Goal: Information Seeking & Learning: Learn about a topic

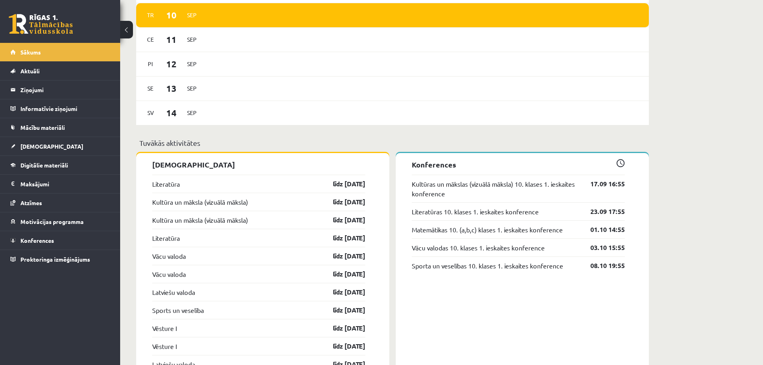
scroll to position [561, 0]
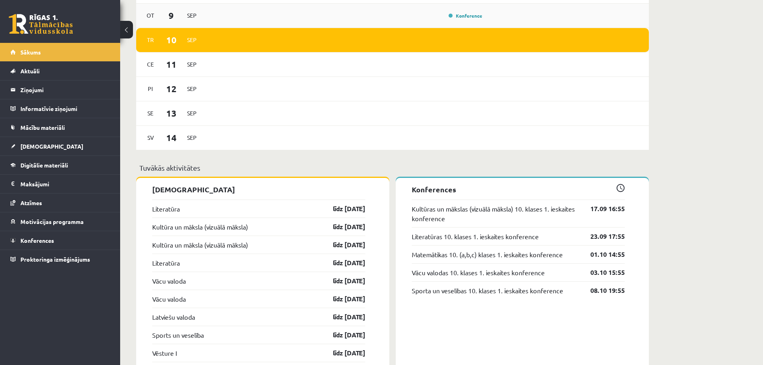
click at [460, 23] on div "[DATE] Konference" at bounding box center [392, 16] width 513 height 24
click at [466, 17] on link "Konference" at bounding box center [466, 15] width 34 height 6
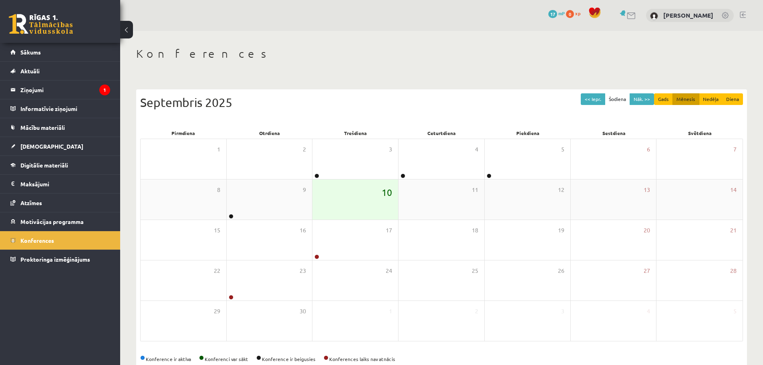
click at [387, 190] on span "10" at bounding box center [387, 192] width 10 height 14
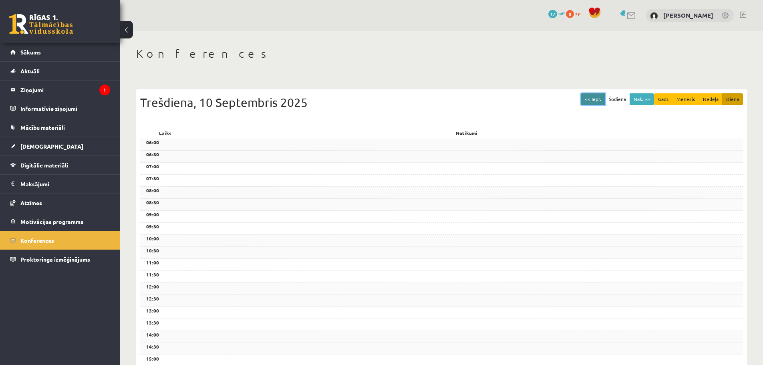
click at [601, 99] on button "<< Iepr." at bounding box center [593, 99] width 24 height 12
click at [600, 97] on button "<< Iepr." at bounding box center [593, 99] width 24 height 12
click at [118, 30] on div "0 Dāvanas 17 mP 0 xp" at bounding box center [60, 21] width 120 height 43
click at [125, 31] on button at bounding box center [126, 30] width 13 height 18
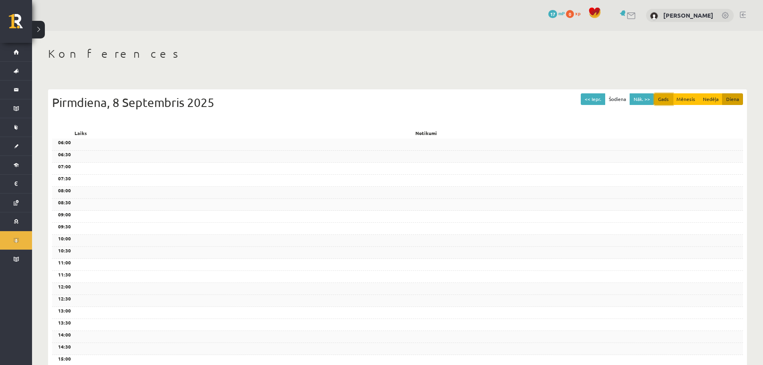
click at [666, 99] on button "Gads" at bounding box center [663, 99] width 19 height 12
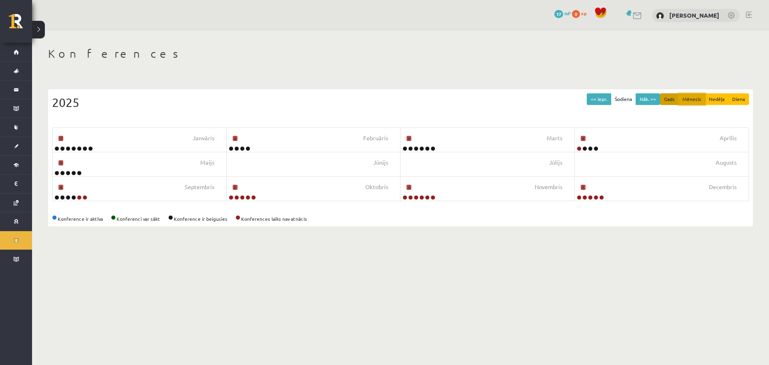
click at [697, 99] on button "Mēnesis" at bounding box center [692, 99] width 27 height 12
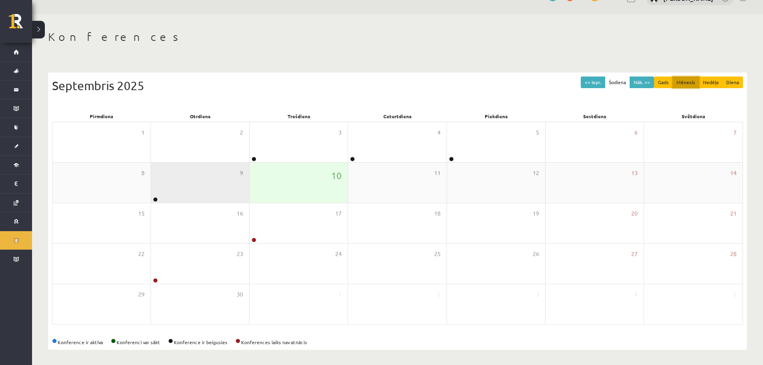
scroll to position [18, 0]
click at [203, 192] on div "9" at bounding box center [200, 182] width 98 height 40
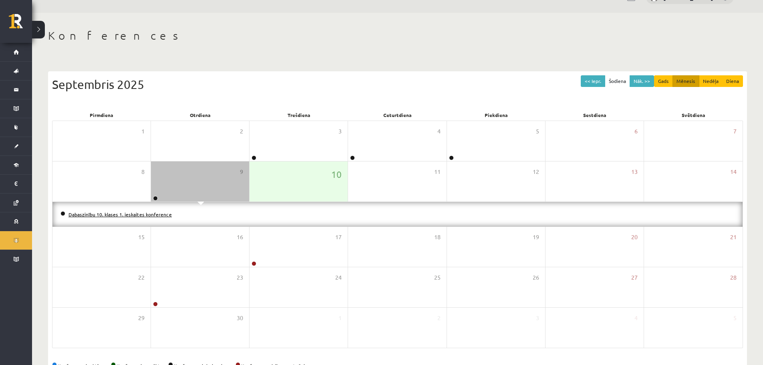
click at [144, 214] on link "Dabaszinību 10. klases 1. ieskaites konference" at bounding box center [120, 214] width 103 height 6
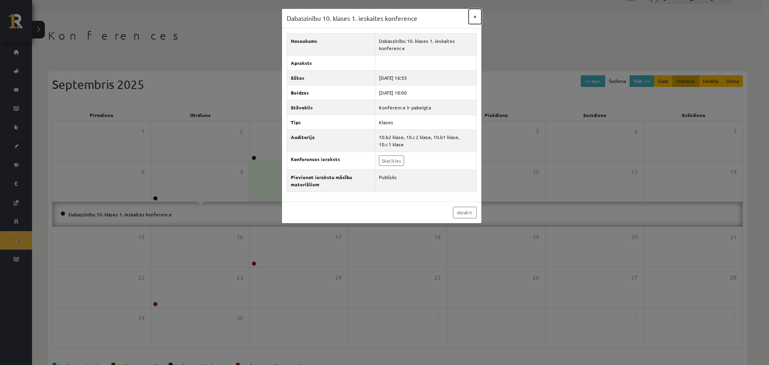
click at [472, 14] on button "×" at bounding box center [475, 16] width 13 height 15
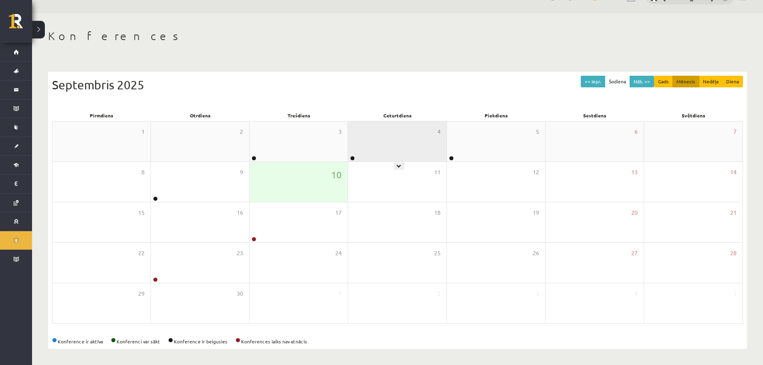
click at [409, 150] on div "4" at bounding box center [397, 141] width 98 height 40
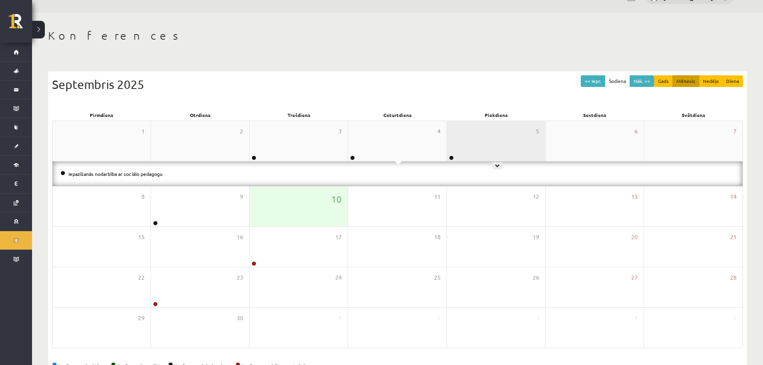
click at [471, 152] on div "5" at bounding box center [496, 141] width 98 height 40
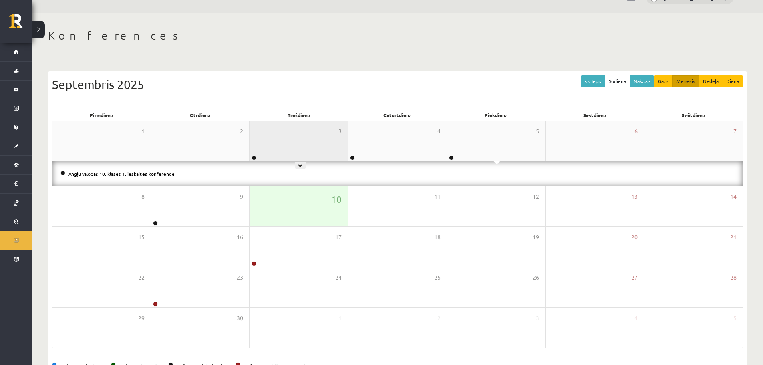
click at [321, 147] on div "3" at bounding box center [299, 141] width 98 height 40
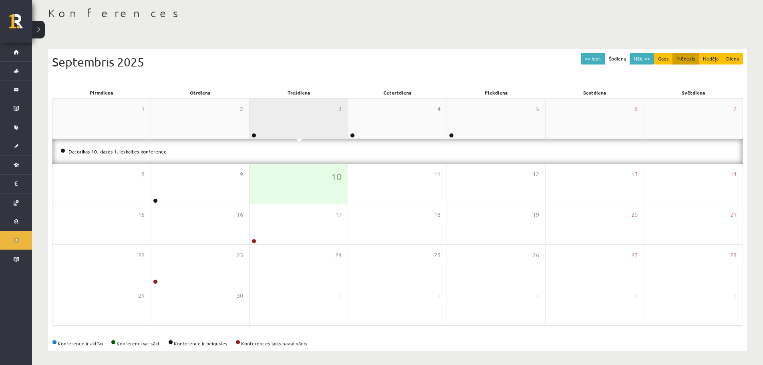
scroll to position [43, 0]
